Goal: Task Accomplishment & Management: Use online tool/utility

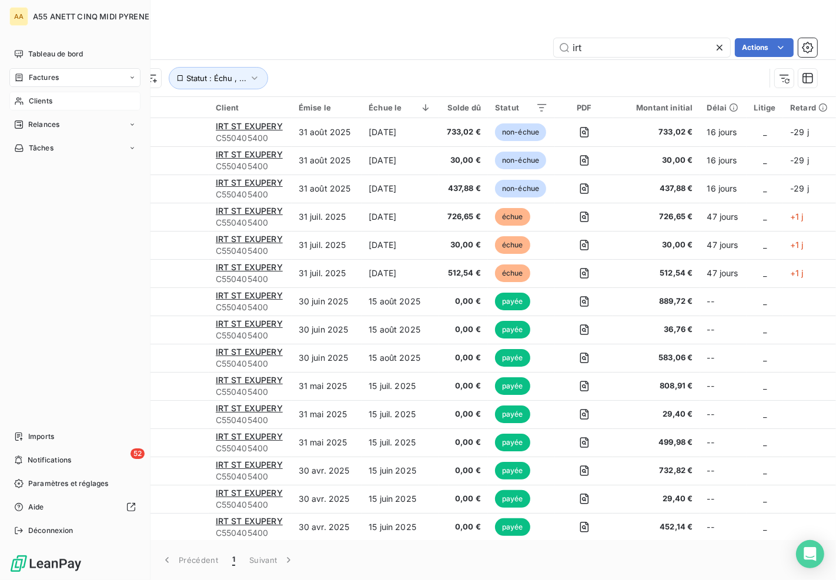
click at [42, 101] on span "Clients" at bounding box center [41, 101] width 24 height 11
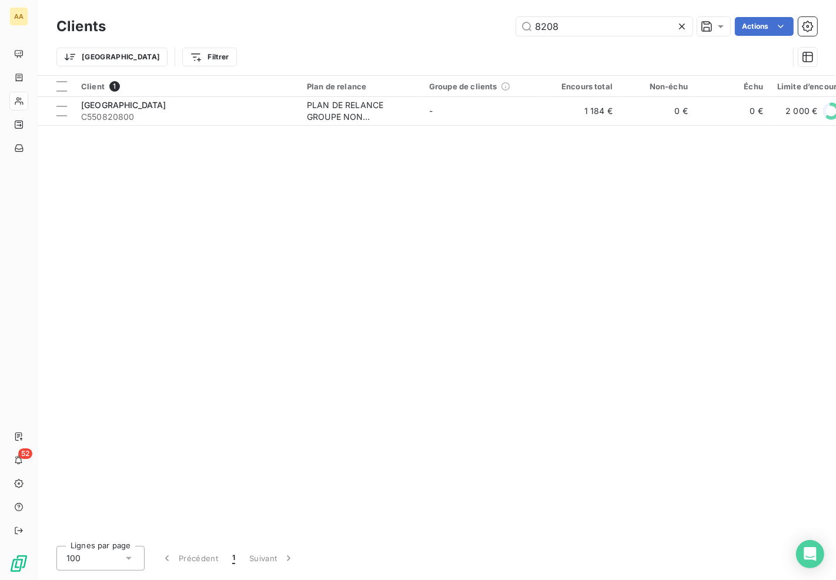
drag, startPoint x: 592, startPoint y: 29, endPoint x: 476, endPoint y: 38, distance: 115.6
click at [521, 38] on div "Clients 8208 Actions" at bounding box center [436, 26] width 761 height 25
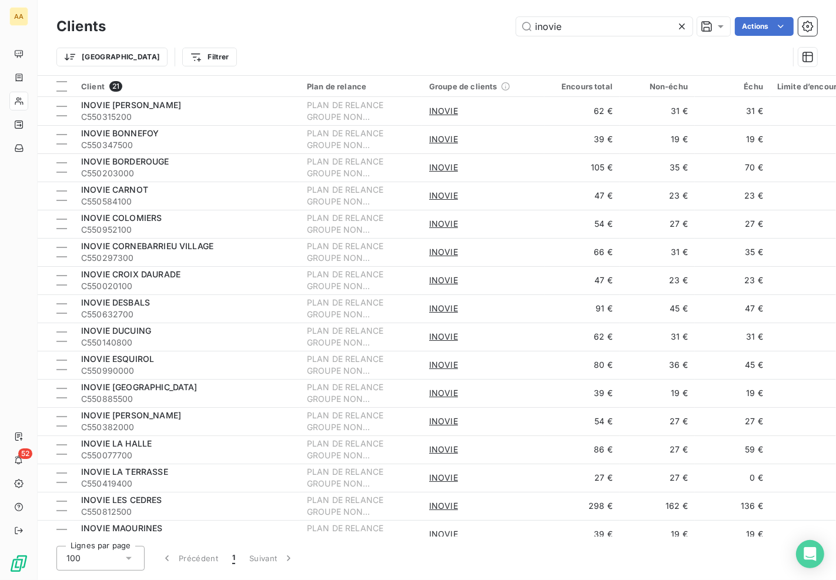
drag, startPoint x: 594, startPoint y: 24, endPoint x: 132, endPoint y: 42, distance: 462.5
click at [153, 42] on div "Clients inovie Actions Trier Filtrer" at bounding box center [436, 44] width 761 height 61
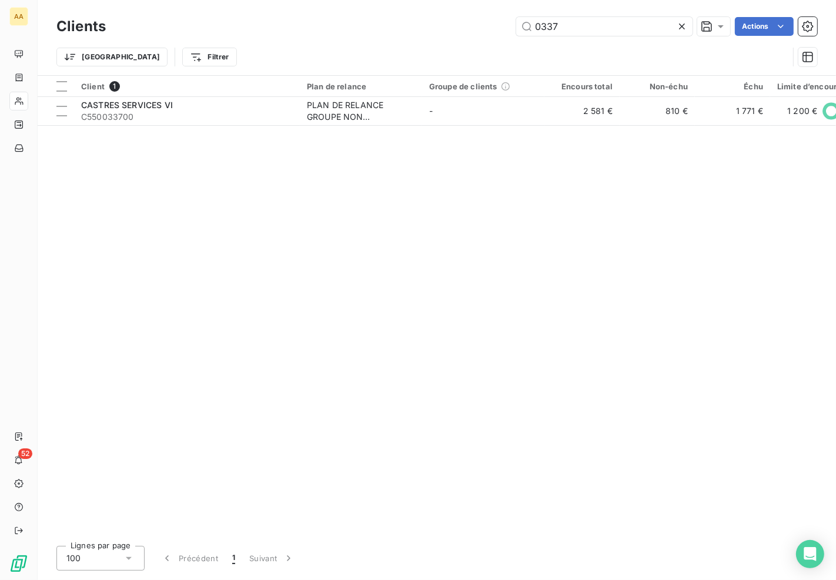
drag, startPoint x: 567, startPoint y: 29, endPoint x: 430, endPoint y: 34, distance: 137.1
click at [430, 34] on div "0337 Actions" at bounding box center [468, 26] width 697 height 19
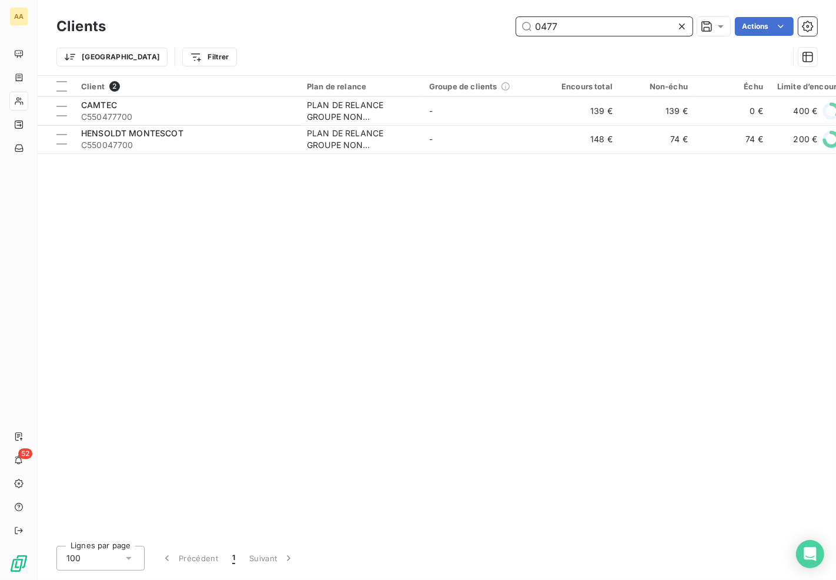
drag, startPoint x: 495, startPoint y: 28, endPoint x: 216, endPoint y: 36, distance: 278.9
click at [251, 34] on div "0477 Actions" at bounding box center [468, 26] width 697 height 19
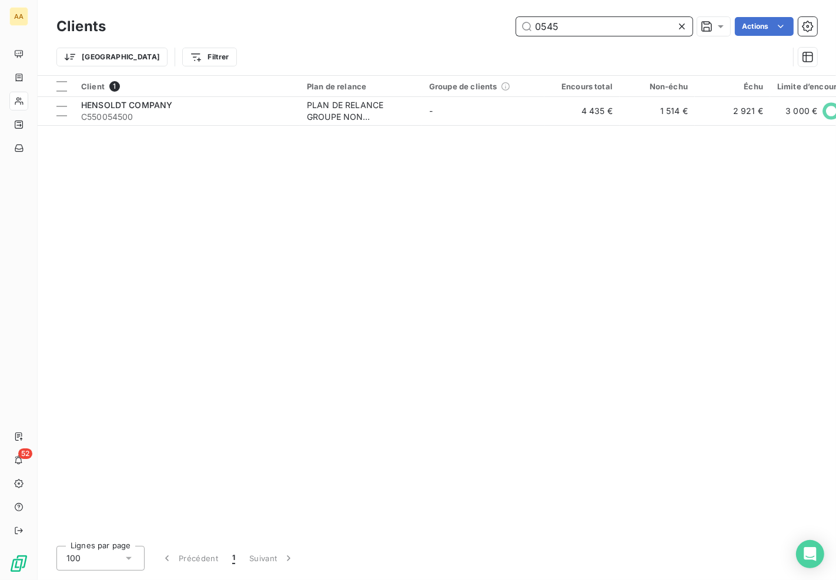
drag, startPoint x: 576, startPoint y: 31, endPoint x: 322, endPoint y: 36, distance: 254.1
click at [322, 36] on div "Clients 0545 Actions" at bounding box center [436, 26] width 761 height 25
drag, startPoint x: 621, startPoint y: 30, endPoint x: 386, endPoint y: 48, distance: 235.9
click at [403, 34] on div "0766 Actions" at bounding box center [468, 26] width 697 height 19
drag, startPoint x: 567, startPoint y: 24, endPoint x: 452, endPoint y: 32, distance: 116.1
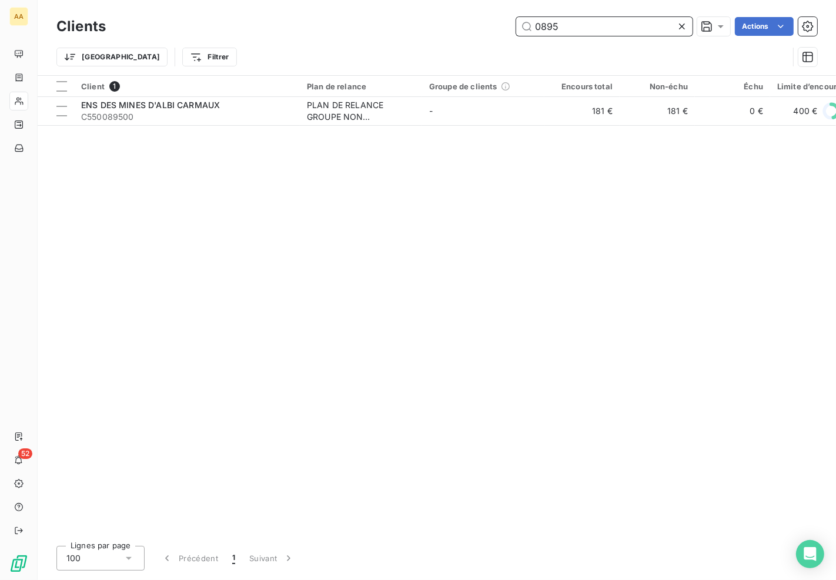
click at [452, 32] on div "0895 Actions" at bounding box center [468, 26] width 697 height 19
click at [585, 20] on input "1035" at bounding box center [604, 26] width 176 height 19
click at [672, 283] on div "Client 1 Plan de relance Groupe de clients Encours total Non-échu Échu Limite d…" at bounding box center [437, 306] width 799 height 461
drag, startPoint x: 560, startPoint y: 31, endPoint x: 496, endPoint y: 32, distance: 63.5
click at [496, 32] on div "1044 Actions" at bounding box center [468, 26] width 697 height 19
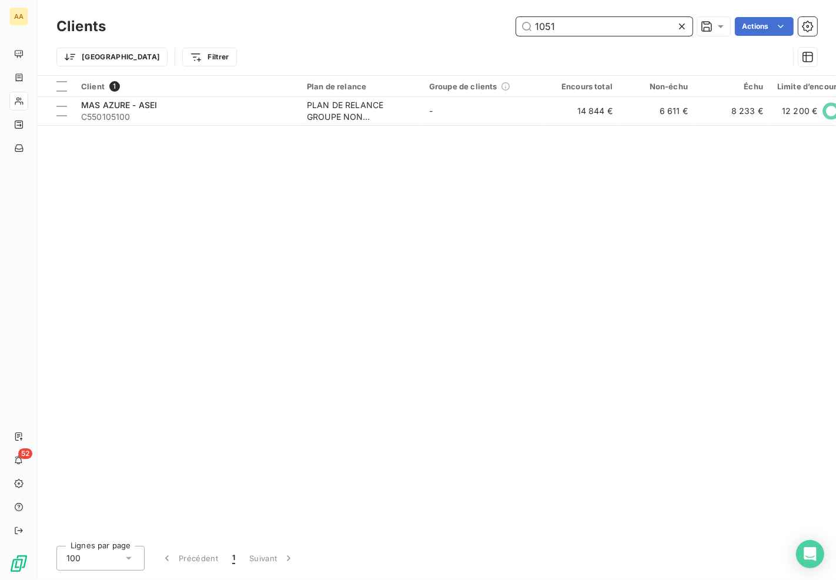
click at [577, 24] on input "1051" at bounding box center [604, 26] width 176 height 19
drag, startPoint x: 600, startPoint y: 32, endPoint x: 320, endPoint y: 39, distance: 280.0
click at [333, 32] on div "1072 Actions" at bounding box center [468, 26] width 697 height 19
click at [773, 275] on div "Client 1 Plan de relance Groupe de clients Encours total Non-échu Échu Limite d…" at bounding box center [437, 306] width 799 height 461
drag, startPoint x: 583, startPoint y: 21, endPoint x: 268, endPoint y: 21, distance: 315.2
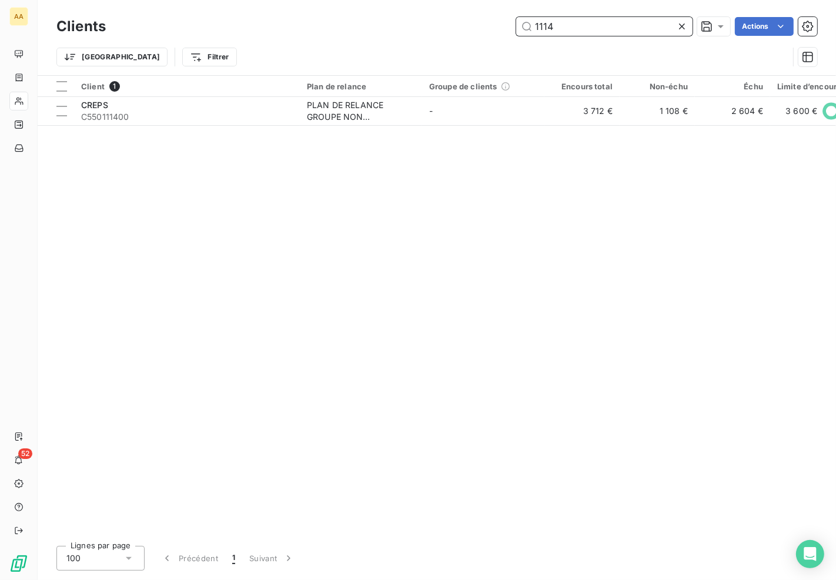
click at [278, 22] on div "1114 Actions" at bounding box center [468, 26] width 697 height 19
drag, startPoint x: 572, startPoint y: 24, endPoint x: 318, endPoint y: 26, distance: 253.5
click at [318, 26] on div "1367 Actions" at bounding box center [468, 26] width 697 height 19
drag, startPoint x: 630, startPoint y: 34, endPoint x: 228, endPoint y: 45, distance: 401.8
click at [245, 42] on div "Clients 1404 Actions Trier Filtrer" at bounding box center [436, 44] width 761 height 61
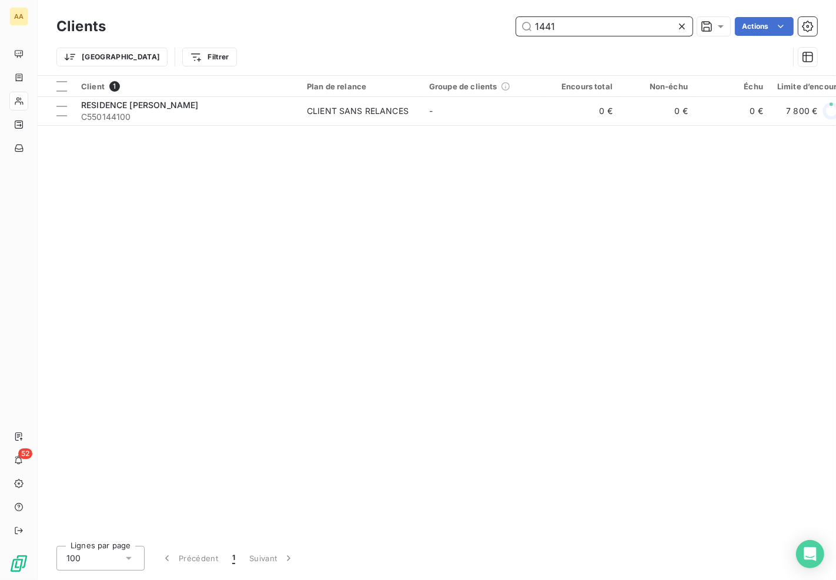
drag, startPoint x: 607, startPoint y: 26, endPoint x: 292, endPoint y: 42, distance: 315.6
click at [332, 40] on div "Clients 1441 Actions Trier Filtrer" at bounding box center [436, 44] width 761 height 61
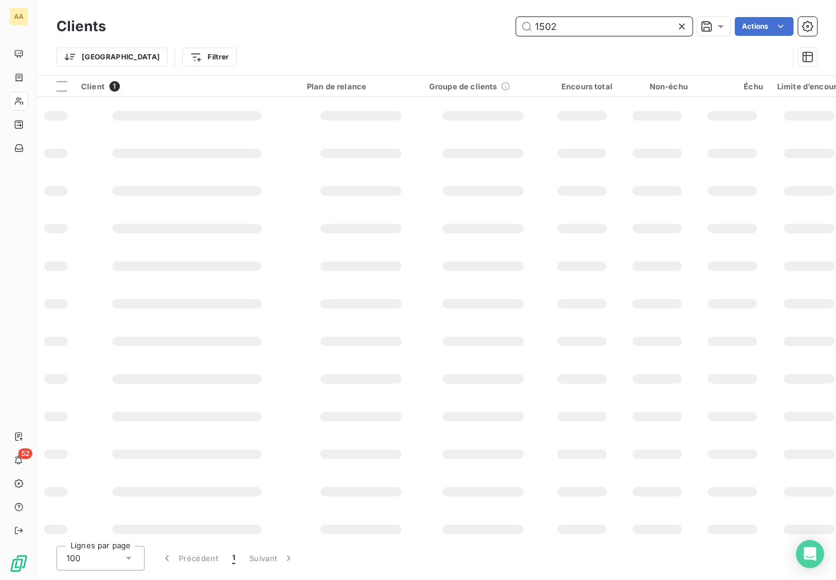
type input "1502"
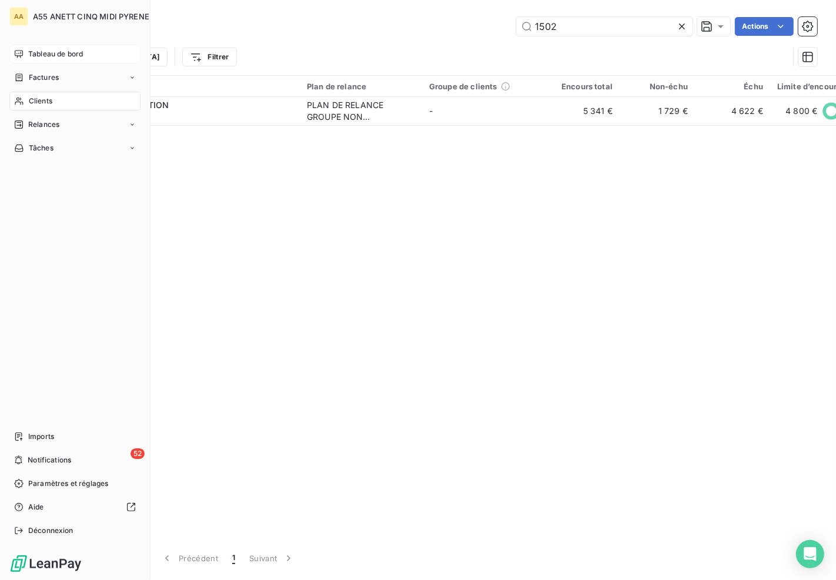
click at [39, 56] on span "Tableau de bord" at bounding box center [55, 54] width 55 height 11
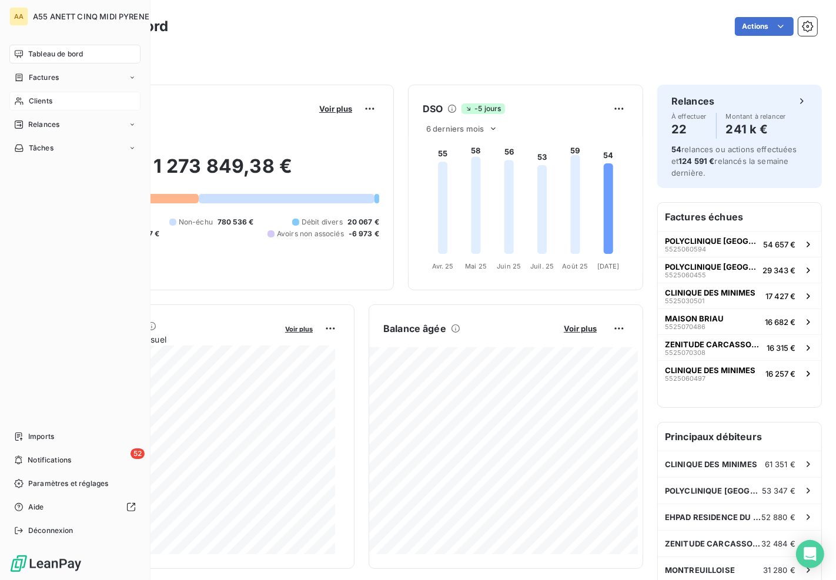
drag, startPoint x: 32, startPoint y: 101, endPoint x: 85, endPoint y: 102, distance: 53.5
click at [32, 101] on span "Clients" at bounding box center [41, 101] width 24 height 11
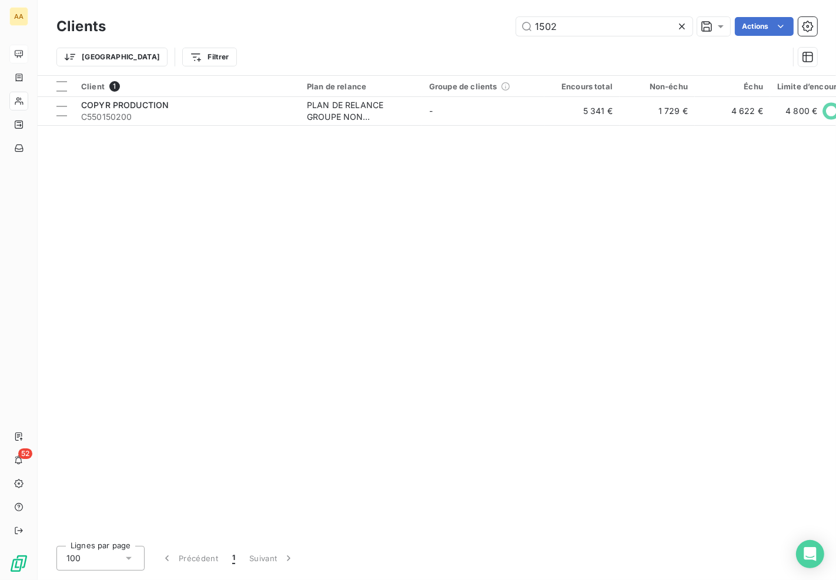
drag, startPoint x: 386, startPoint y: 26, endPoint x: 275, endPoint y: 26, distance: 111.1
click at [282, 26] on div "1502 Actions" at bounding box center [468, 26] width 697 height 19
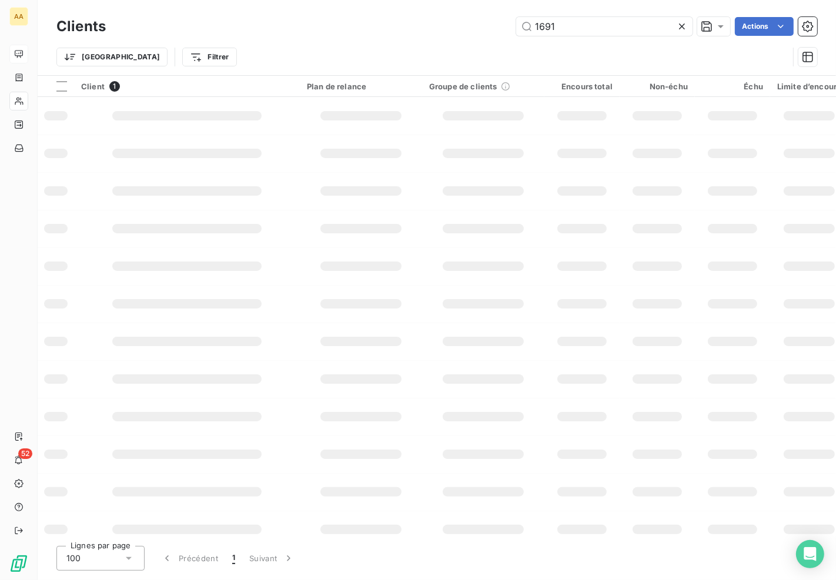
type input "1691"
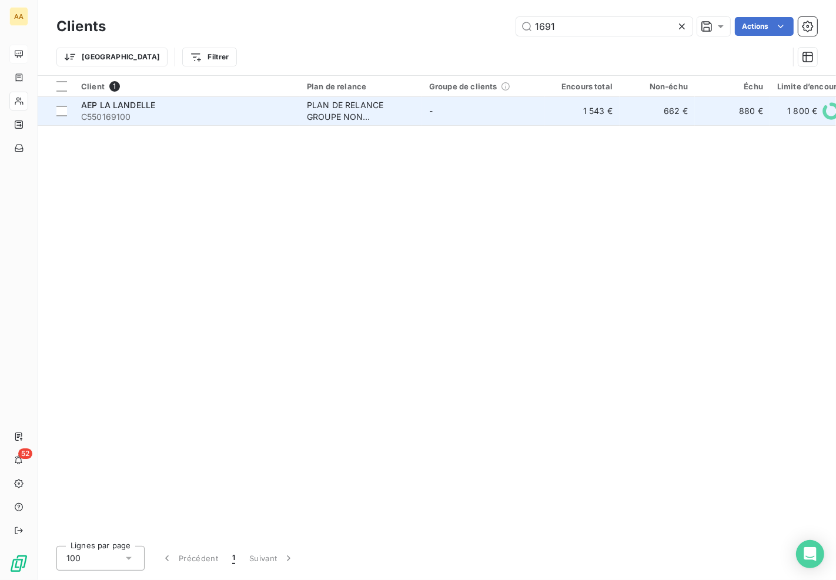
click at [342, 115] on div "PLAN DE RELANCE GROUPE NON AUTOMATIQUE" at bounding box center [361, 111] width 108 height 24
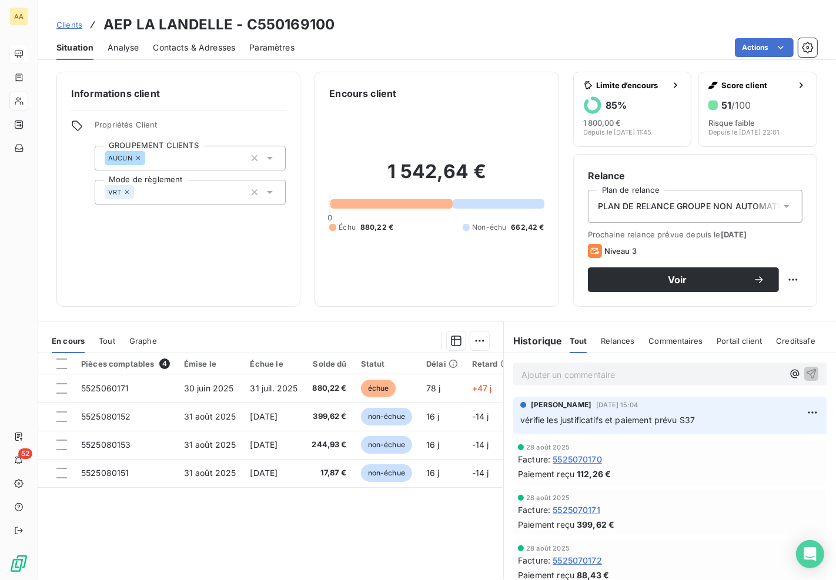
click at [713, 448] on div "28 août 2025" at bounding box center [670, 447] width 304 height 7
click at [433, 309] on div "Informations client Propriétés Client GROUPEMENT CLIENTS AUCUN Mode de règlemen…" at bounding box center [437, 323] width 799 height 516
click at [446, 313] on div "Informations client Propriétés Client GROUPEMENT CLIENTS AUCUN Mode de règlemen…" at bounding box center [437, 323] width 799 height 516
click at [509, 312] on div "Informations client Propriétés Client GROUPEMENT CLIENTS AUCUN Mode de règlemen…" at bounding box center [437, 323] width 799 height 516
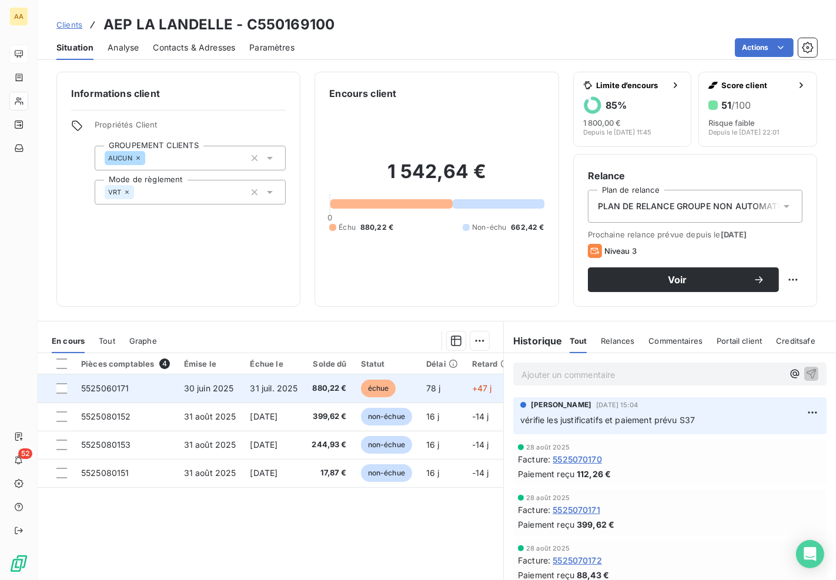
click at [272, 380] on td "31 juil. 2025" at bounding box center [274, 389] width 62 height 28
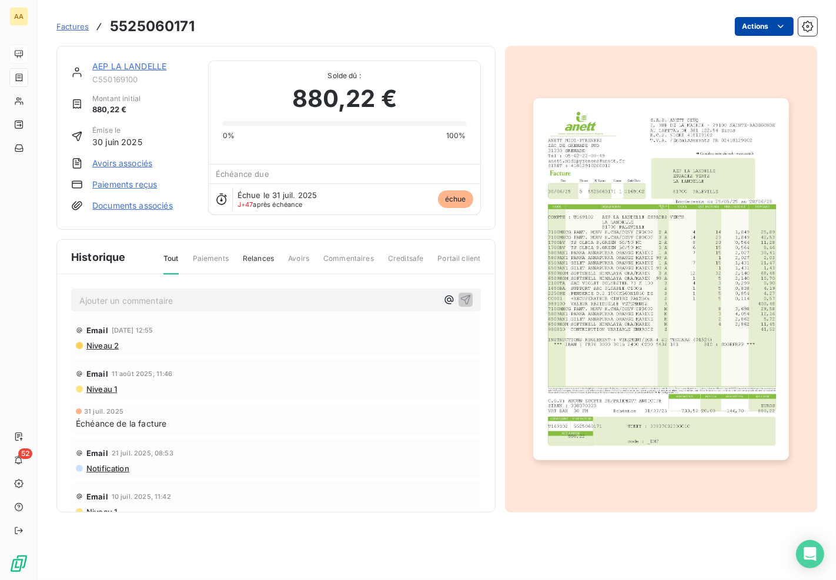
click at [787, 29] on html "AA 52 Factures 5525060171 Actions AEP LA LANDELLE C550169100 Montant initial 88…" at bounding box center [418, 290] width 836 height 580
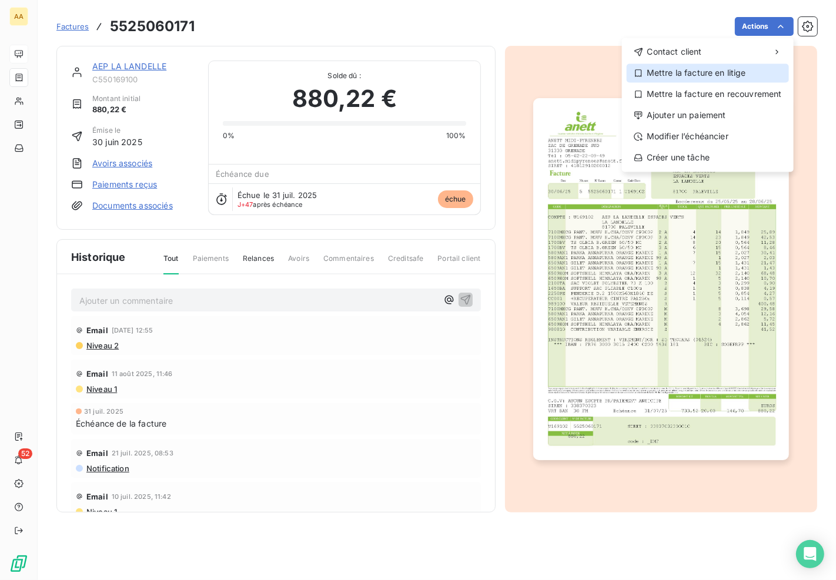
click at [719, 72] on div "Mettre la facture en litige" at bounding box center [708, 73] width 162 height 19
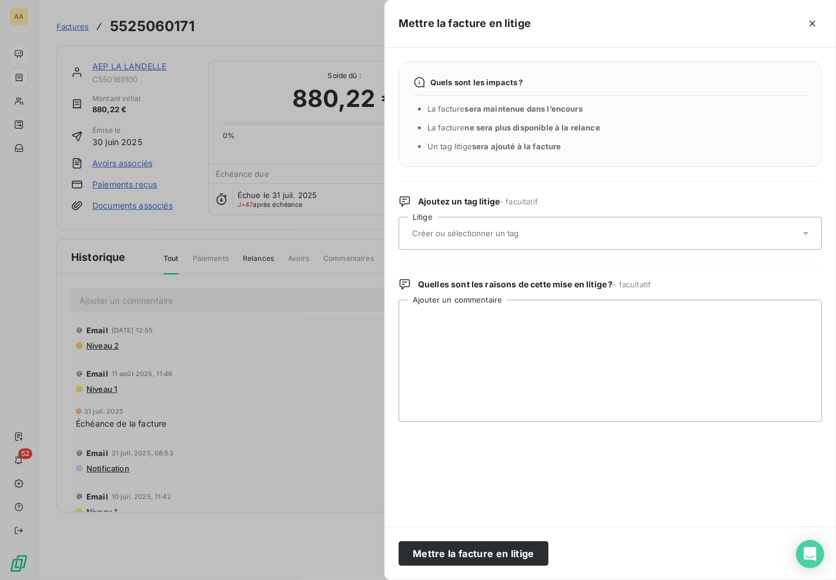
click at [482, 228] on input "text" at bounding box center [496, 233] width 171 height 11
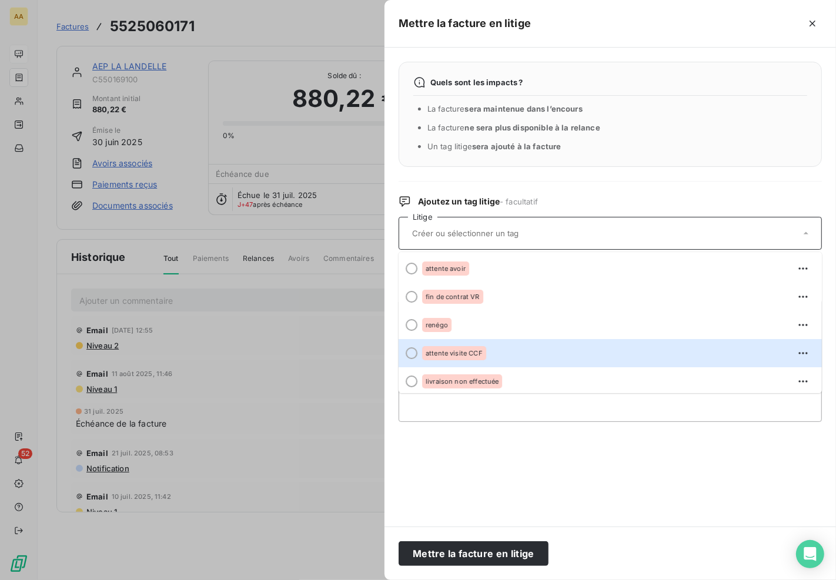
click at [477, 351] on span "attente visite CCF" at bounding box center [454, 353] width 57 height 7
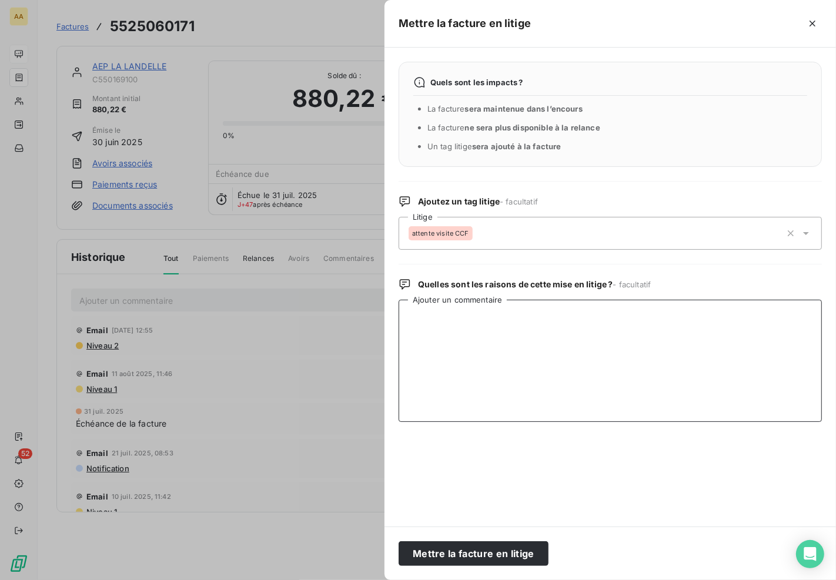
drag, startPoint x: 483, startPoint y: 362, endPoint x: 497, endPoint y: 356, distance: 14.7
click at [492, 359] on textarea "Ajouter un commentaire" at bounding box center [610, 361] width 423 height 122
click at [424, 312] on textarea "attenete retour sur mvts" at bounding box center [610, 361] width 423 height 122
type textarea "attente retour sur mvts"
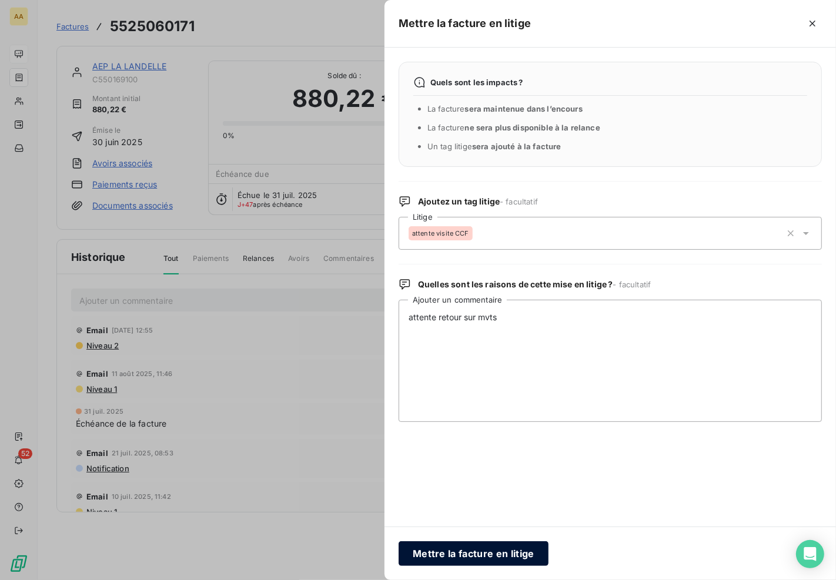
click at [500, 555] on button "Mettre la facture en litige" at bounding box center [474, 554] width 150 height 25
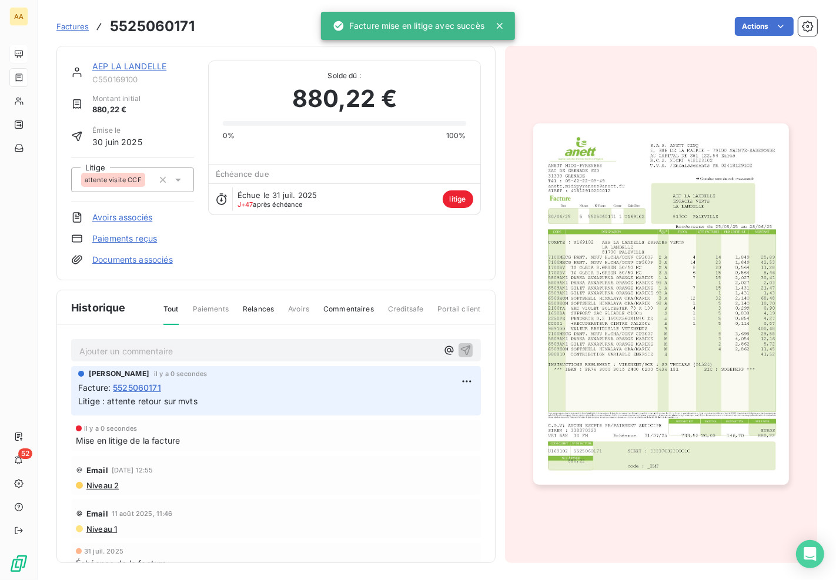
drag, startPoint x: 142, startPoint y: 386, endPoint x: 149, endPoint y: 388, distance: 7.4
click at [142, 386] on span "5525060171" at bounding box center [137, 388] width 48 height 12
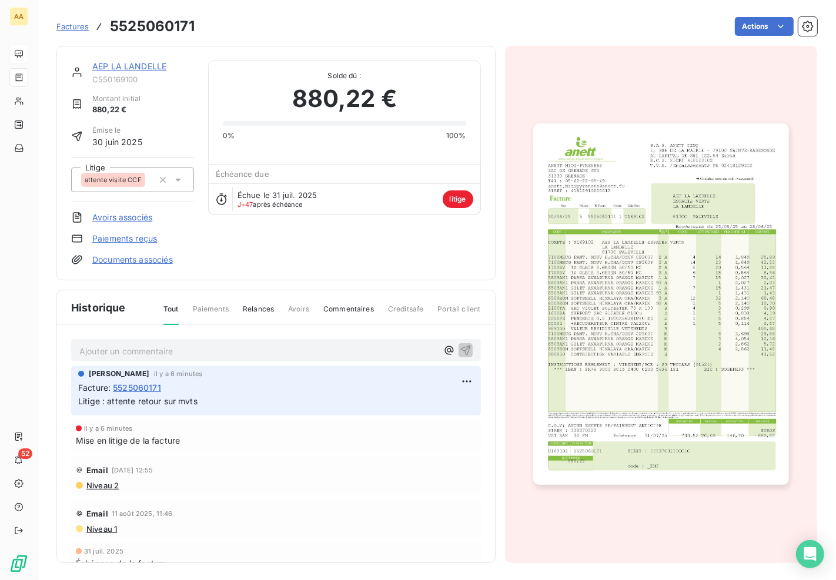
click at [642, 226] on img "button" at bounding box center [661, 304] width 256 height 362
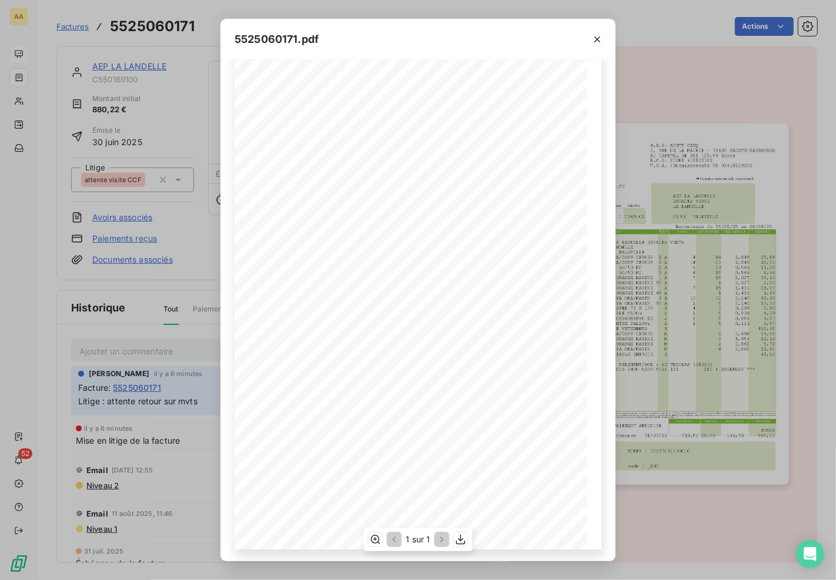
scroll to position [35, 0]
click at [373, 540] on icon "button" at bounding box center [375, 540] width 12 height 12
click at [396, 549] on div "1 sur 1" at bounding box center [417, 540] width 109 height 24
click at [353, 556] on div "S.A.S. ANETT CINQ [STREET_ADDRESS] AU CAPITAL DE 381 122,54 Euros R.C.S. NIORT …" at bounding box center [418, 311] width 395 height 502
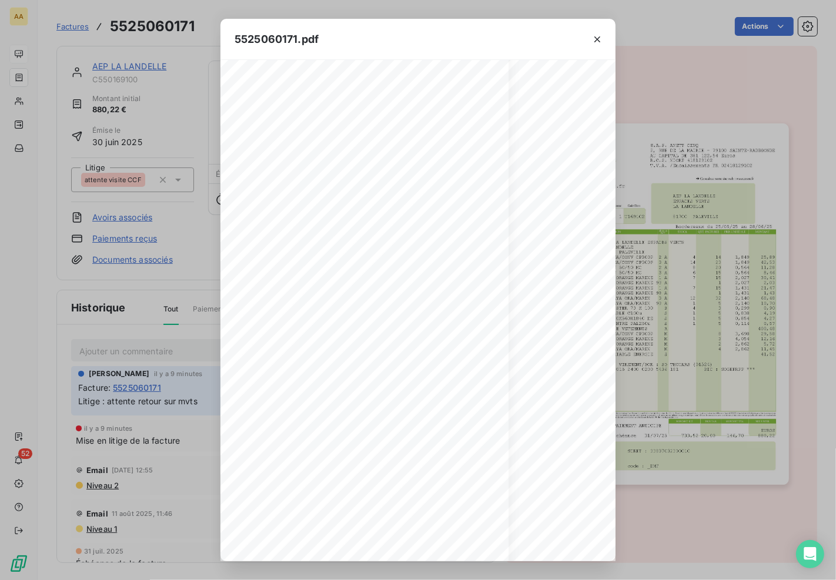
scroll to position [296, 88]
click at [598, 34] on icon "button" at bounding box center [598, 40] width 12 height 12
